Goal: Transaction & Acquisition: Subscribe to service/newsletter

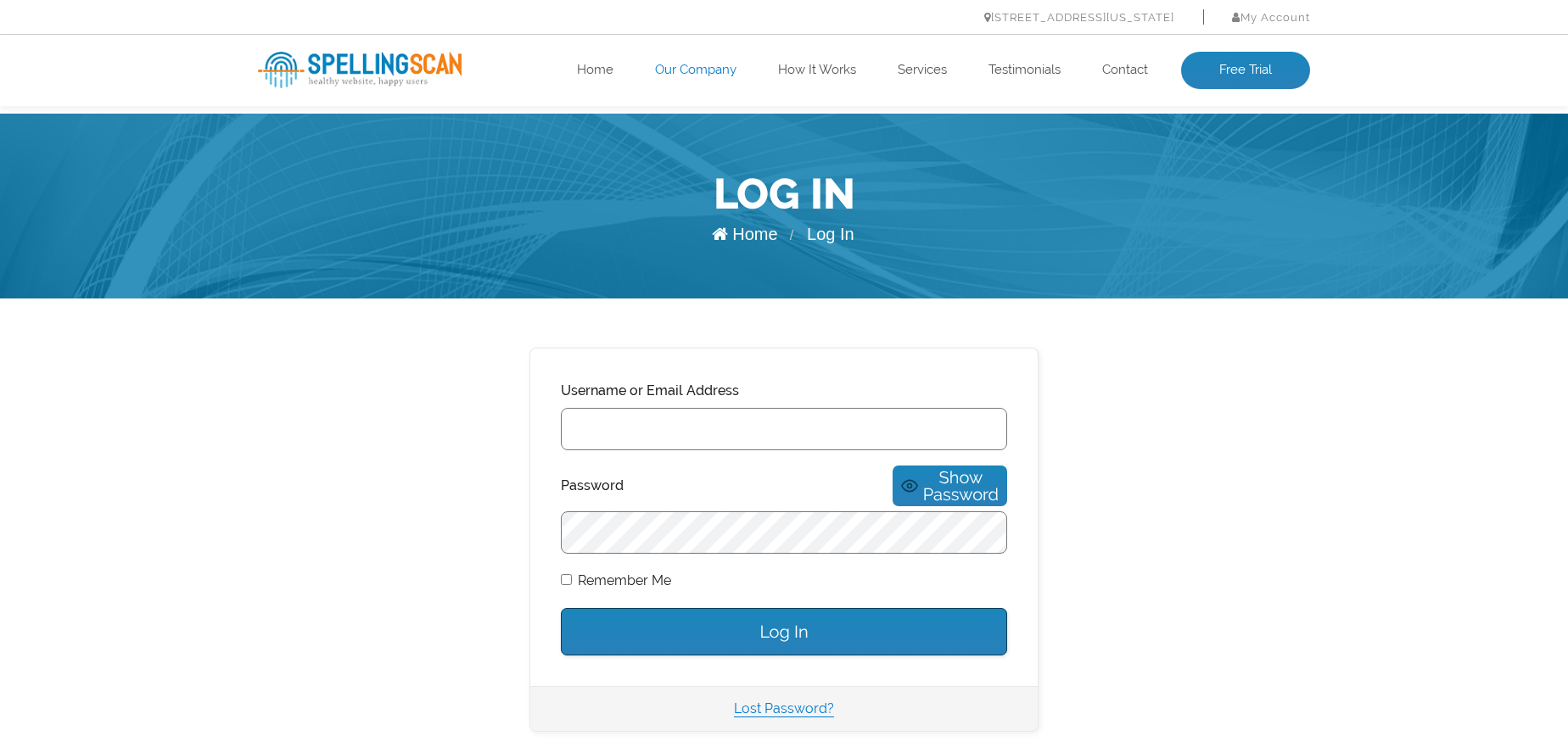
click at [704, 62] on link "Our Company" at bounding box center [695, 70] width 82 height 17
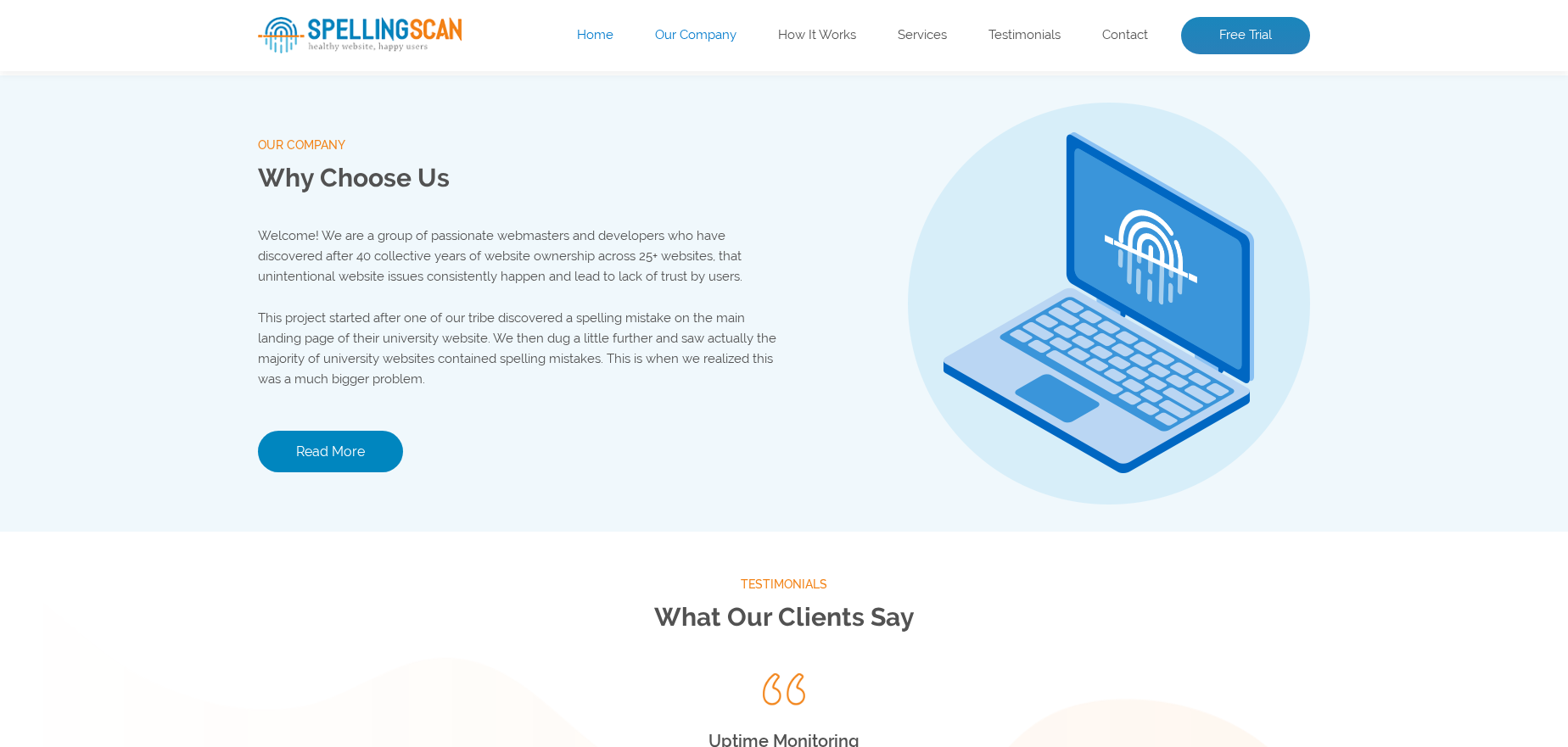
scroll to position [1780, 0]
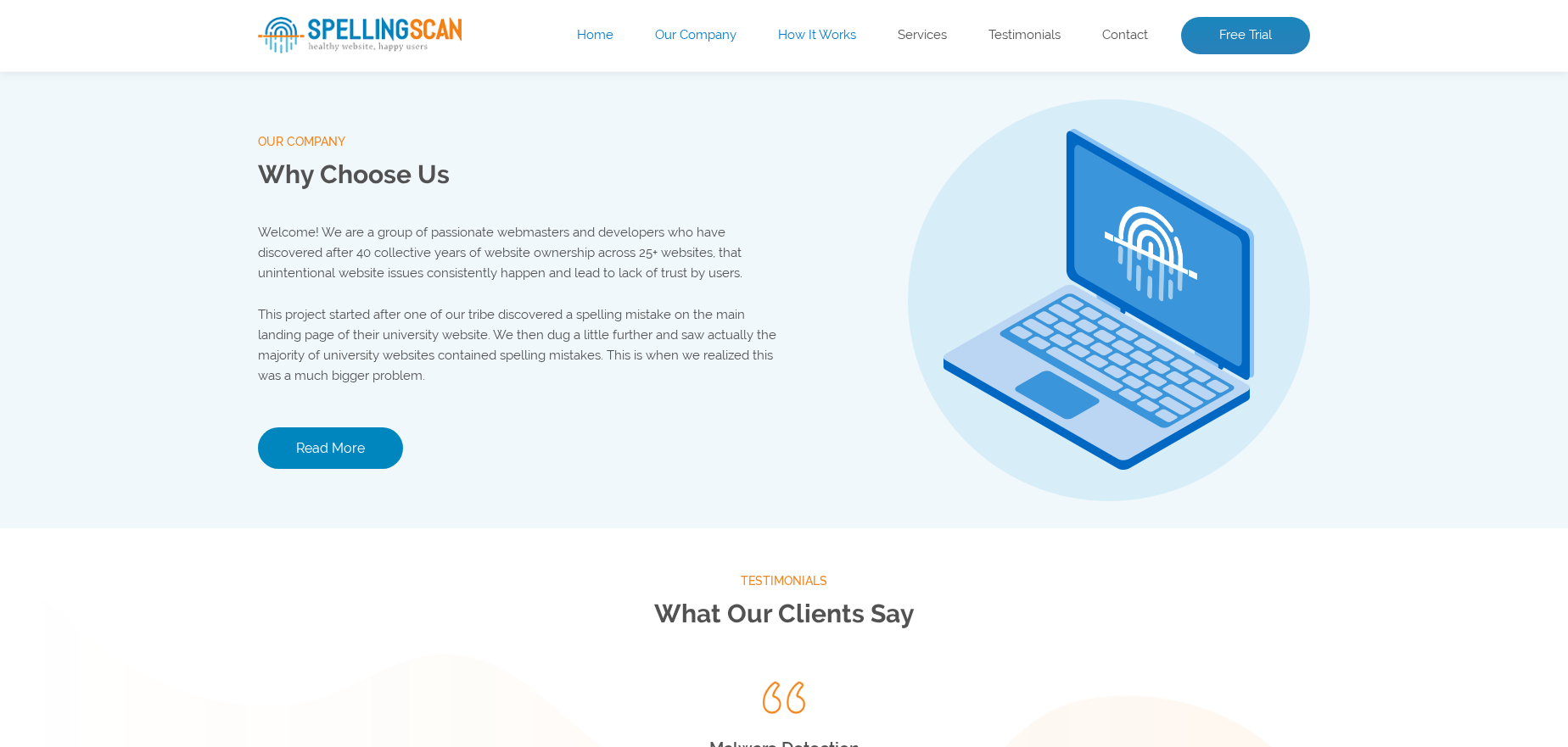
click at [797, 40] on link "How It Works" at bounding box center [816, 35] width 78 height 17
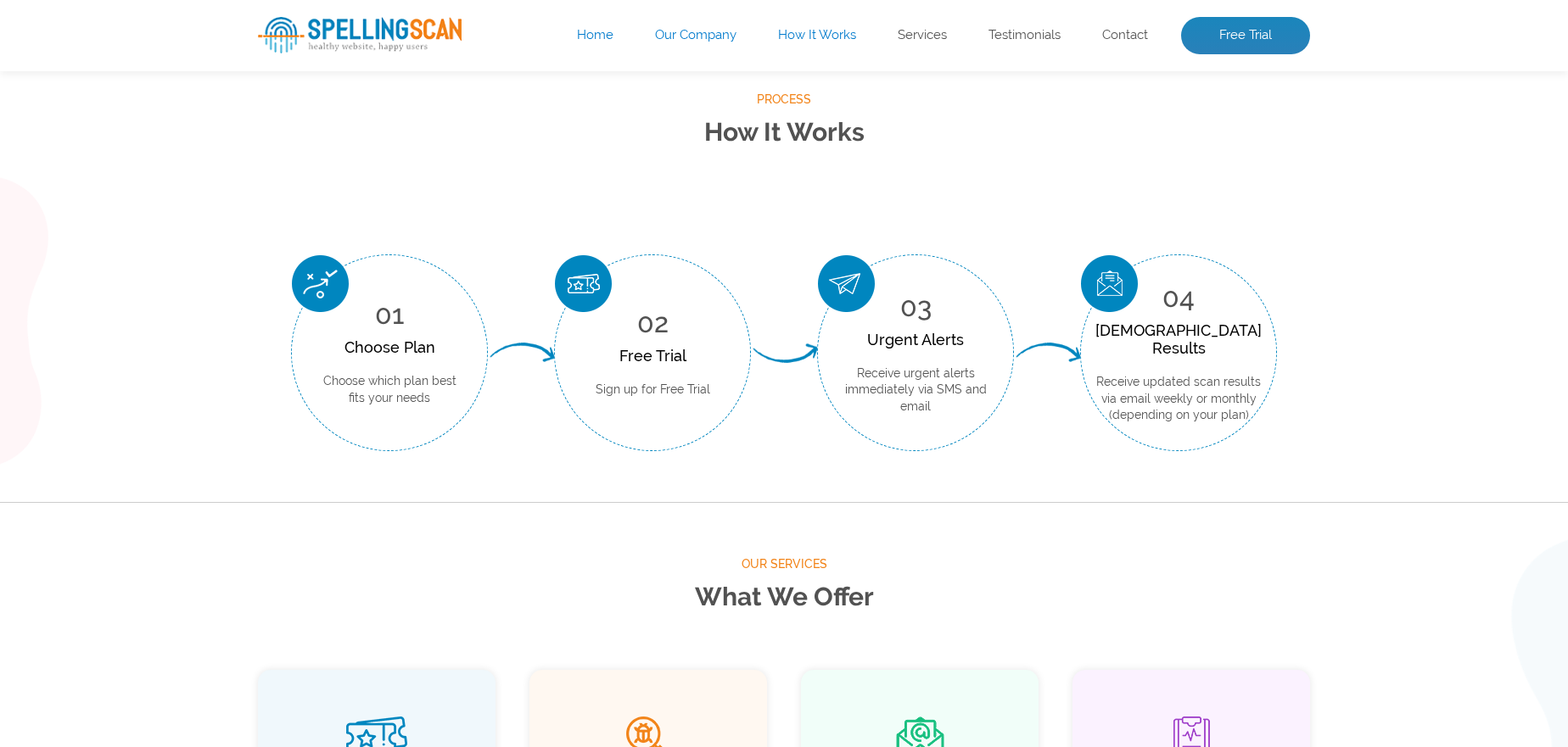
scroll to position [628, 0]
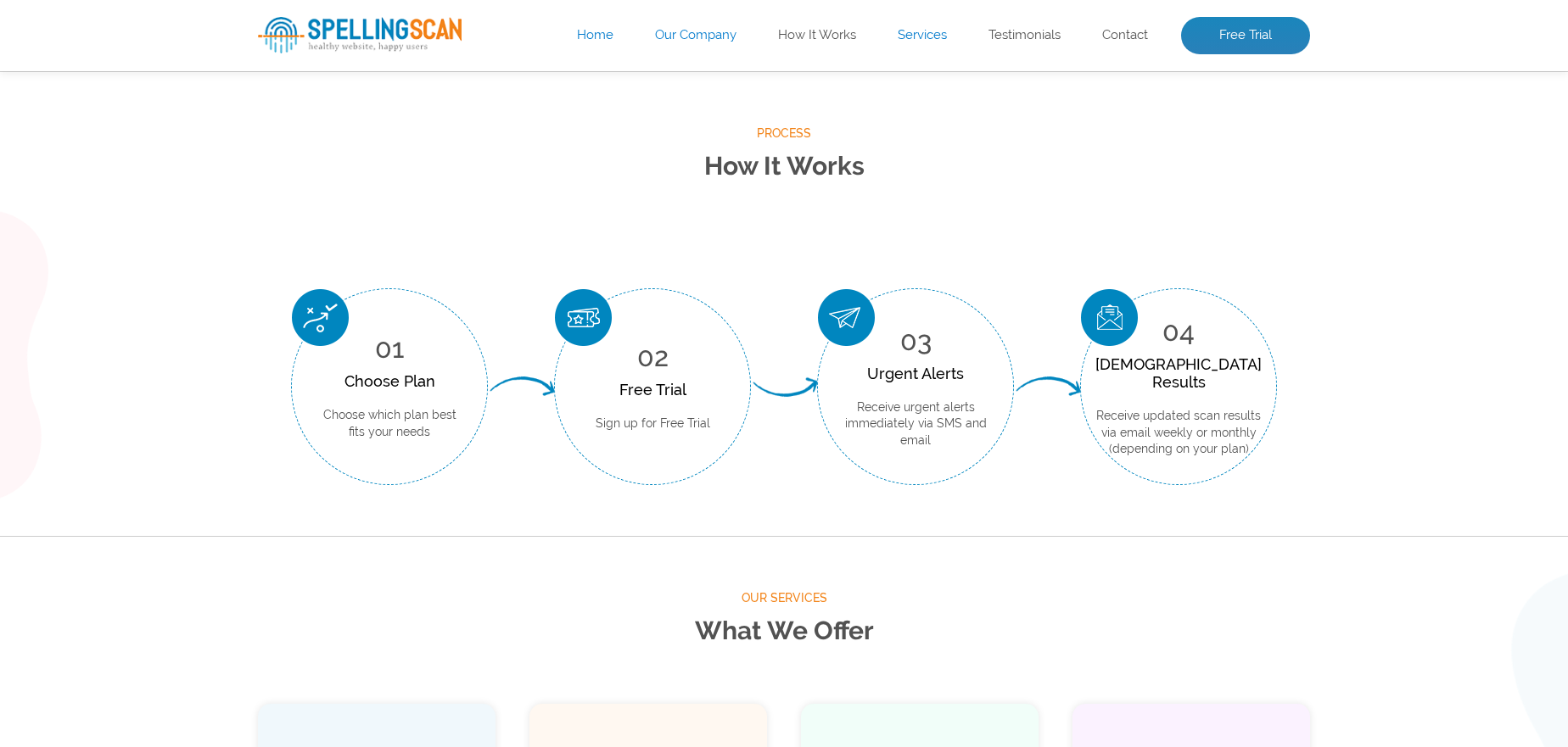
click at [916, 39] on link "Services" at bounding box center [922, 35] width 49 height 17
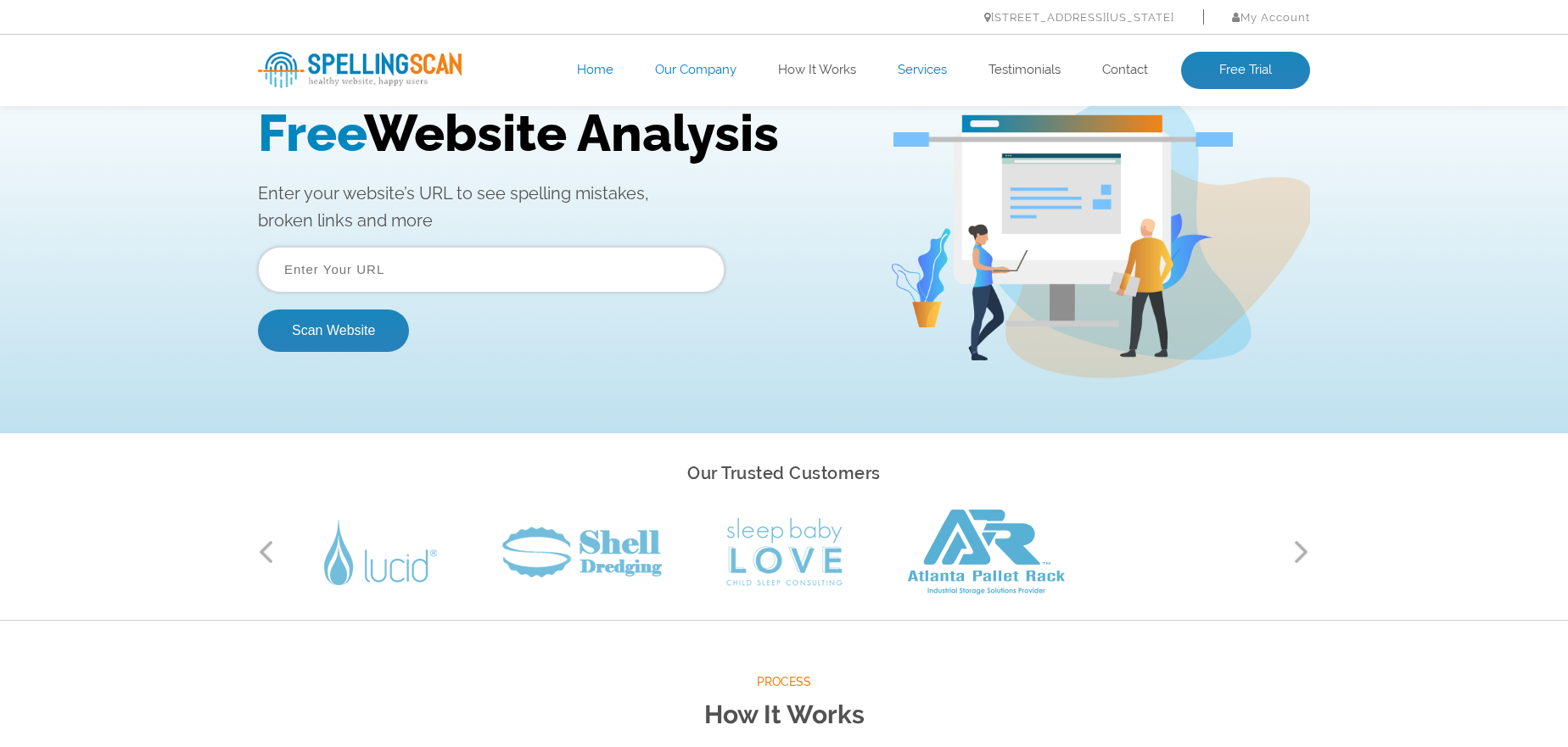
scroll to position [0, 0]
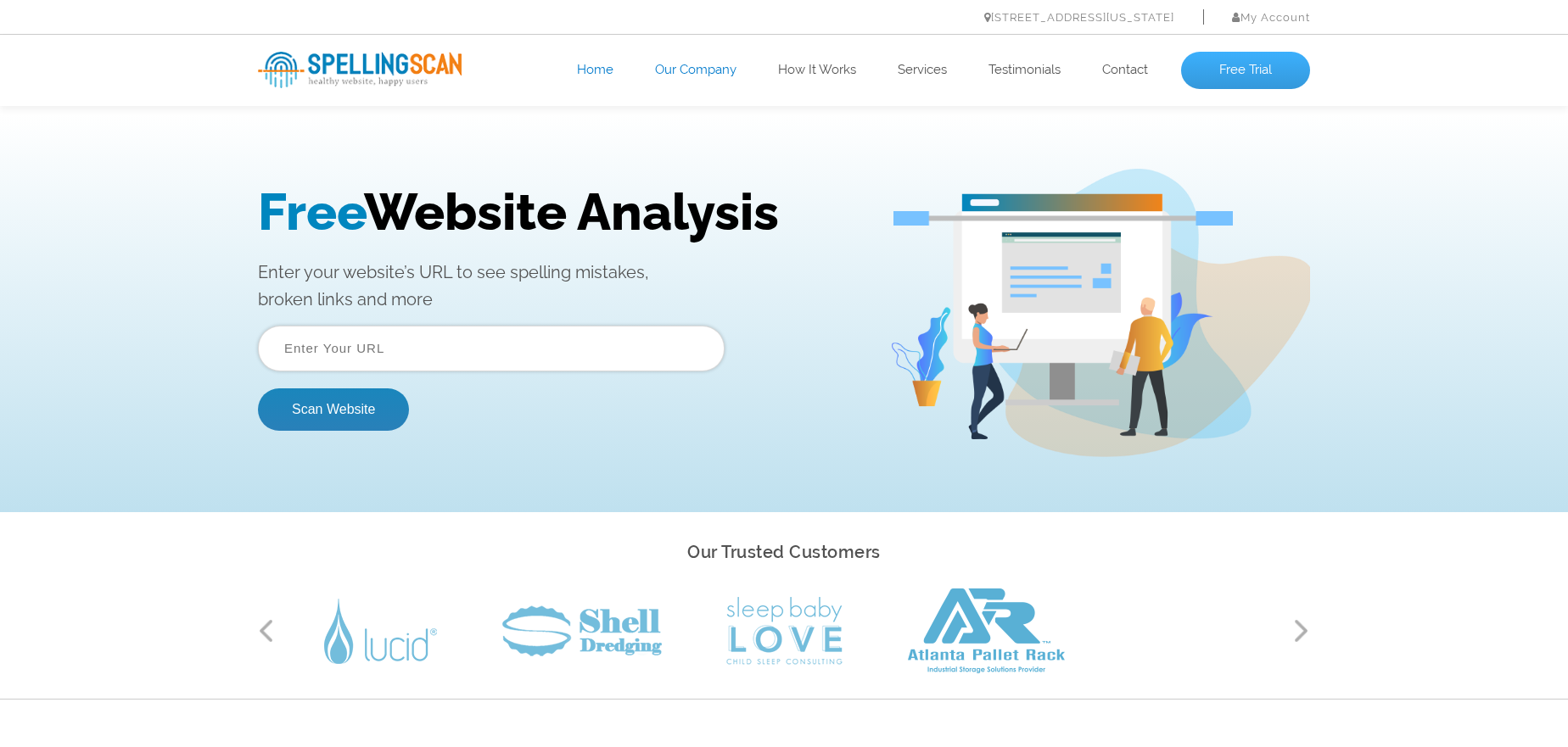
click at [1239, 83] on link "Free Trial" at bounding box center [1246, 71] width 129 height 38
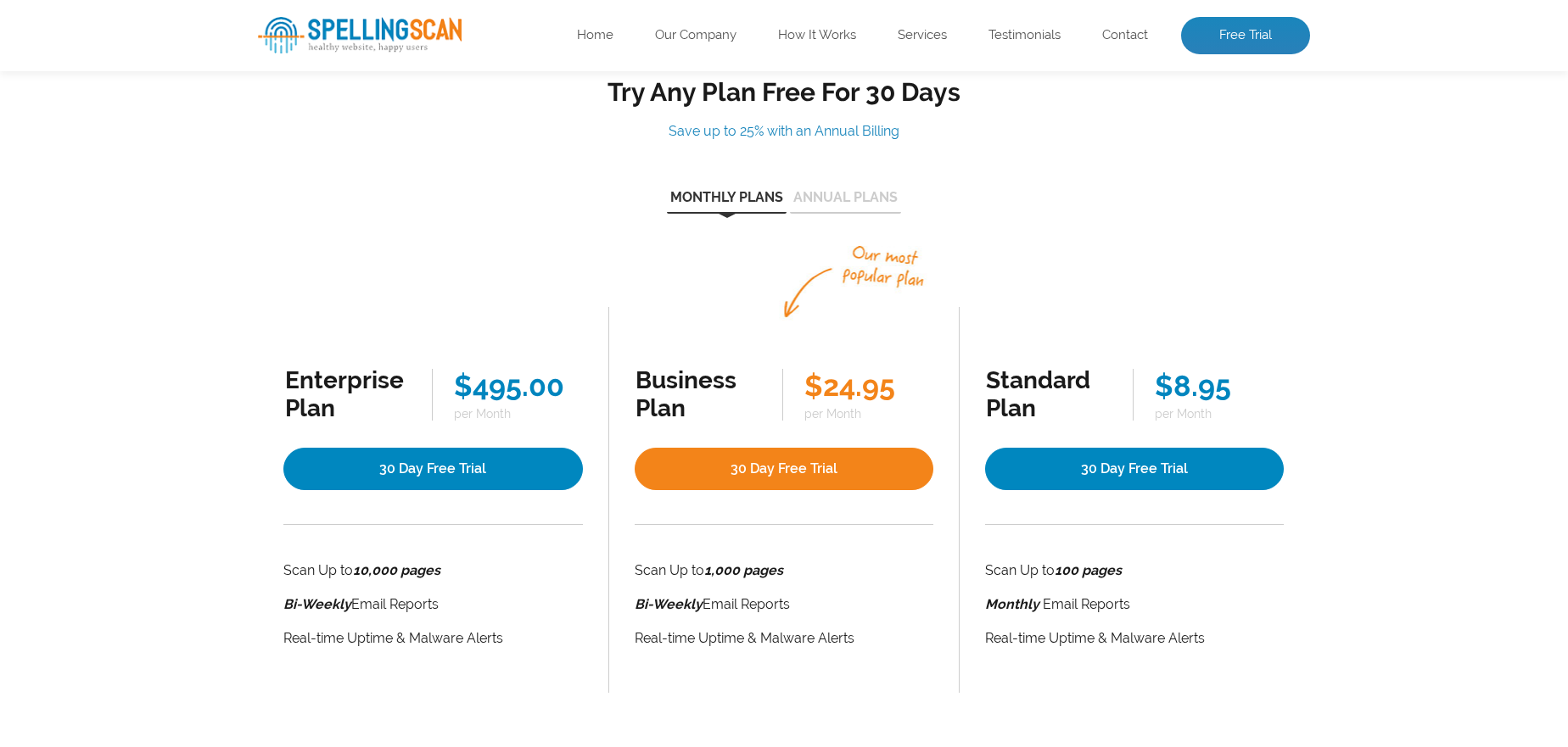
scroll to position [161, 0]
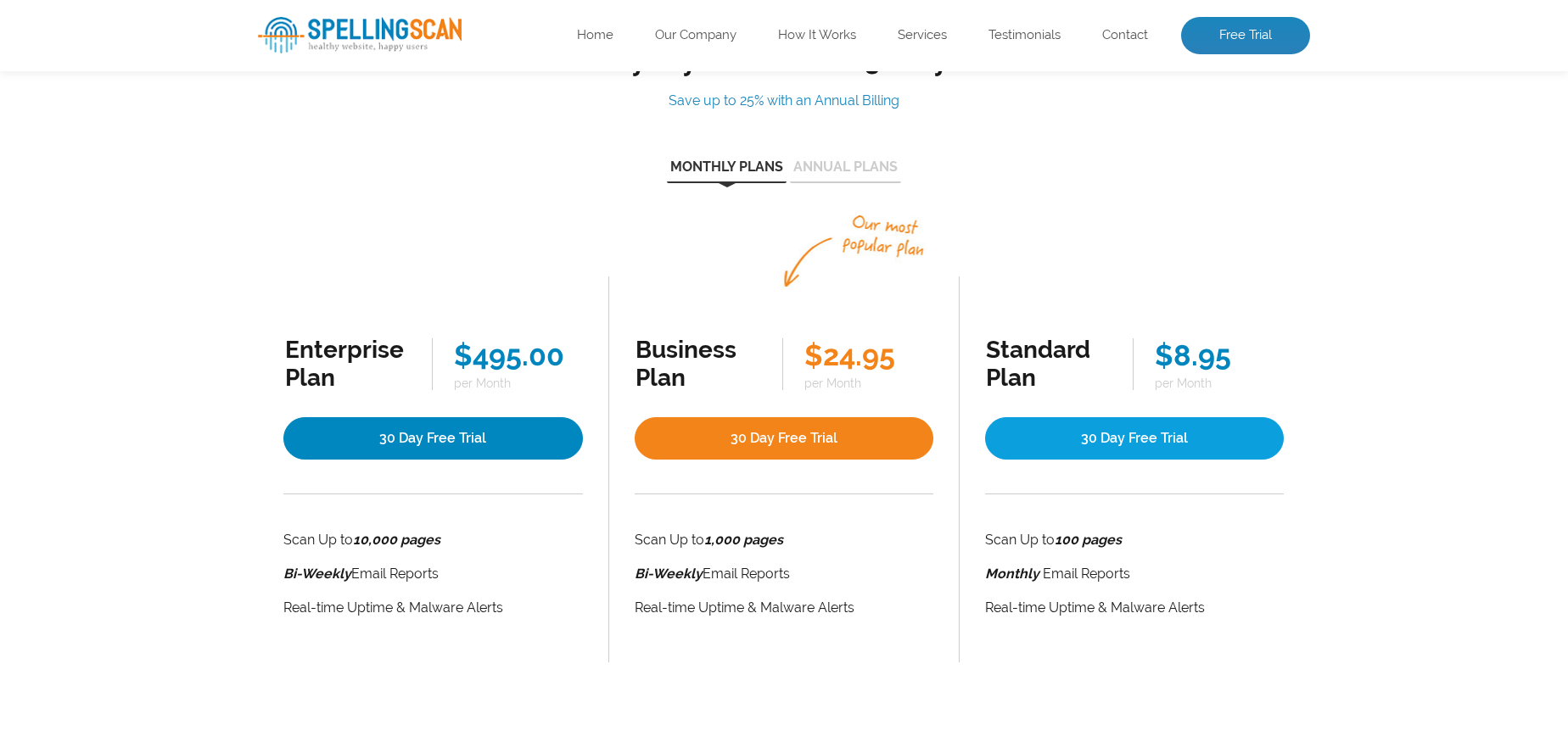
click at [1085, 425] on link "30 Day Free Trial" at bounding box center [1134, 438] width 299 height 42
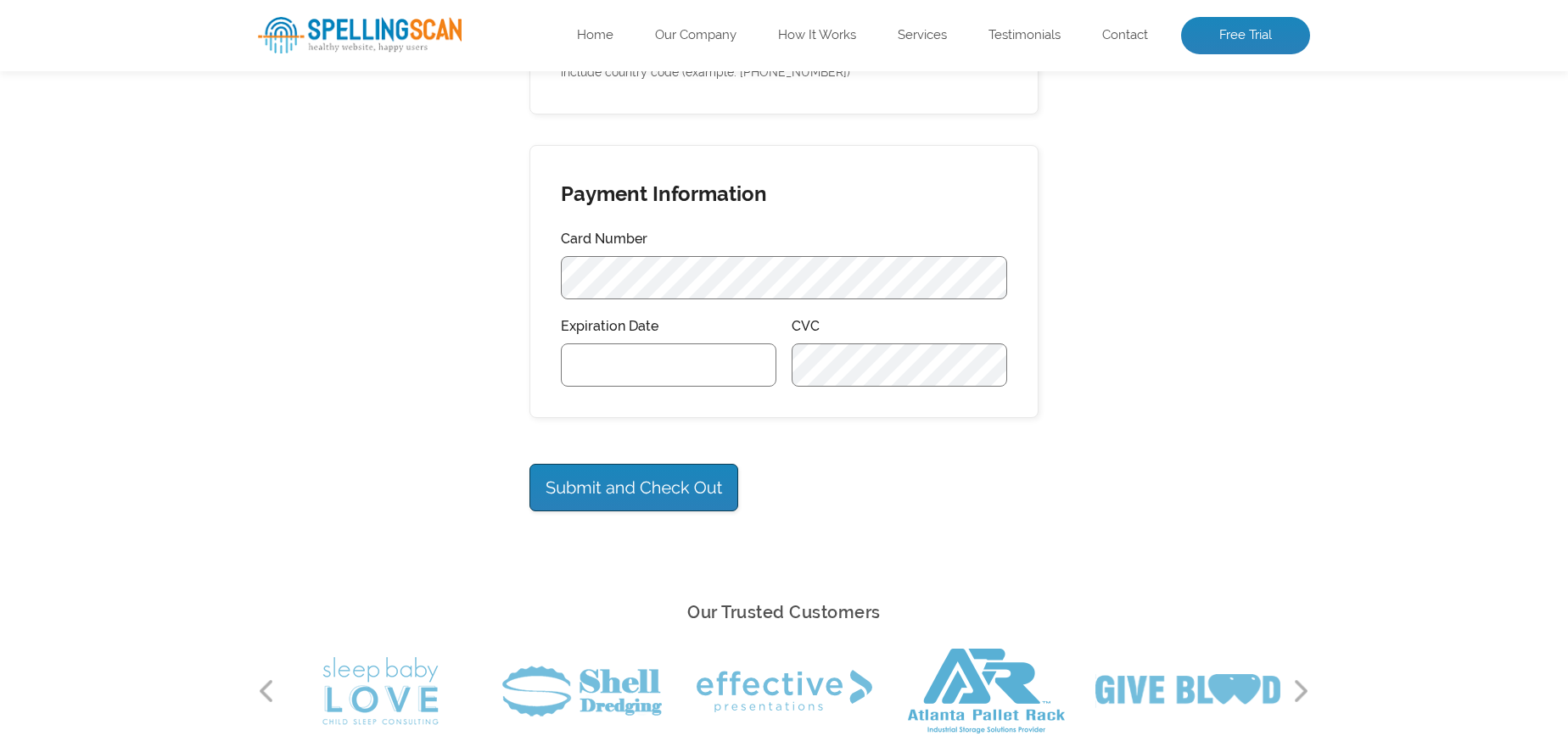
scroll to position [1140, 0]
